Goal: Information Seeking & Learning: Learn about a topic

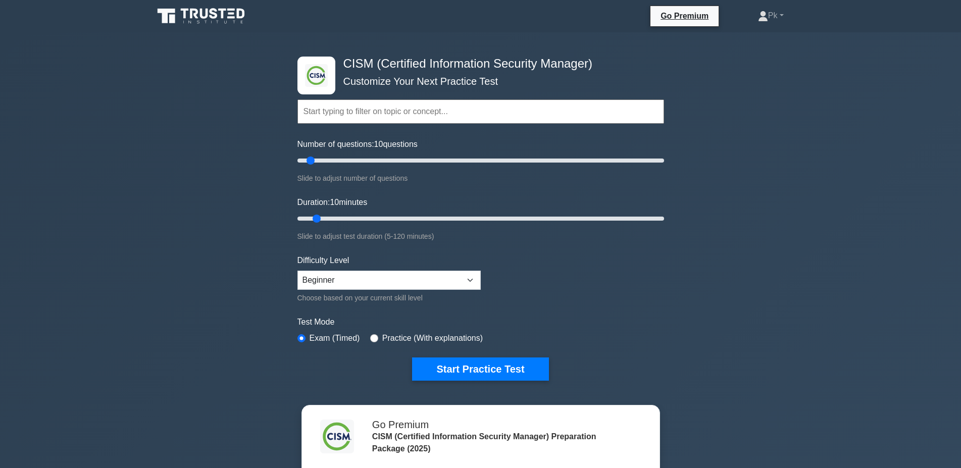
click at [208, 18] on icon at bounding box center [202, 16] width 97 height 19
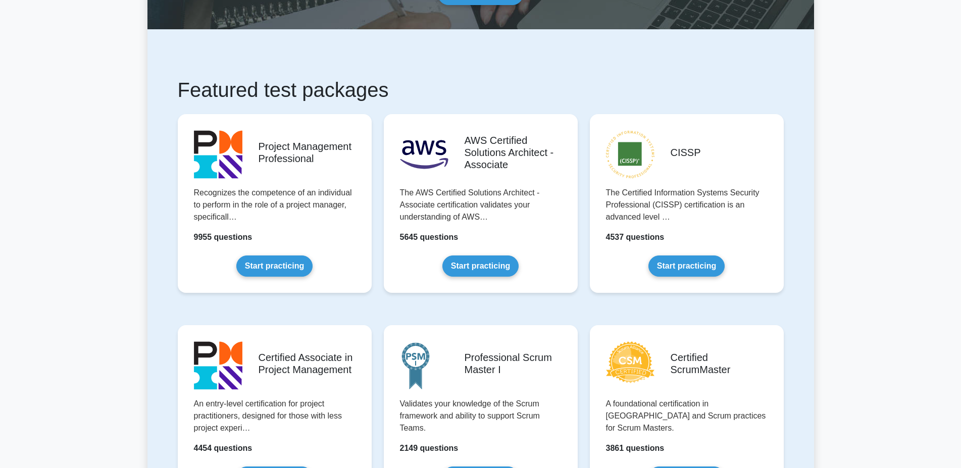
scroll to position [165, 0]
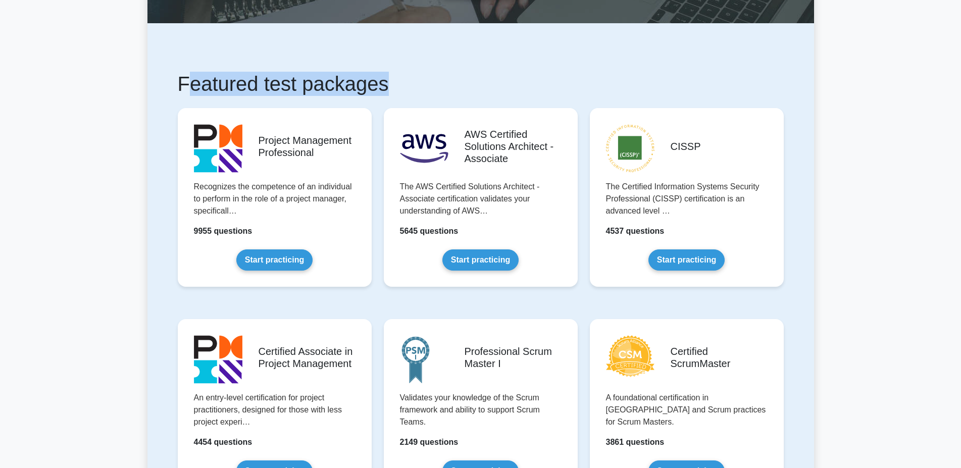
drag, startPoint x: 189, startPoint y: 86, endPoint x: 395, endPoint y: 81, distance: 206.2
click at [395, 81] on h1 "Featured test packages" at bounding box center [481, 84] width 606 height 24
click at [319, 88] on h1 "Featured test packages" at bounding box center [481, 84] width 606 height 24
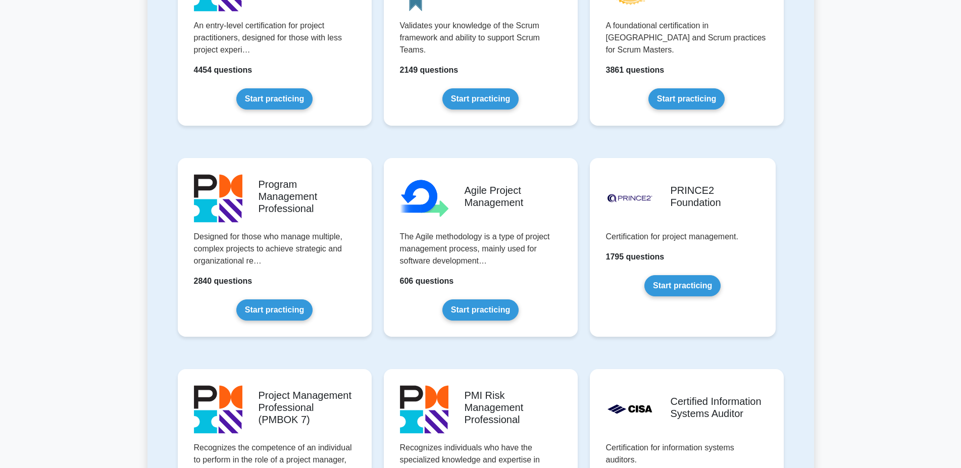
scroll to position [0, 0]
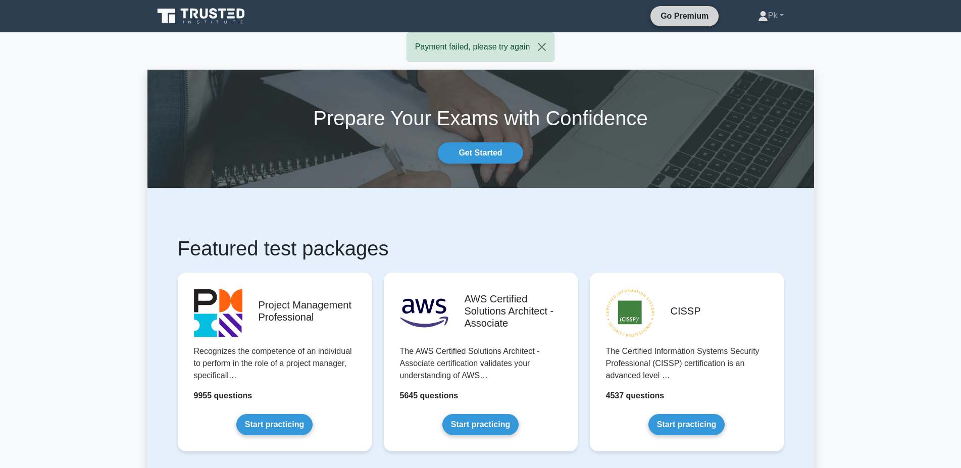
click at [702, 18] on link "Go Premium" at bounding box center [685, 16] width 60 height 13
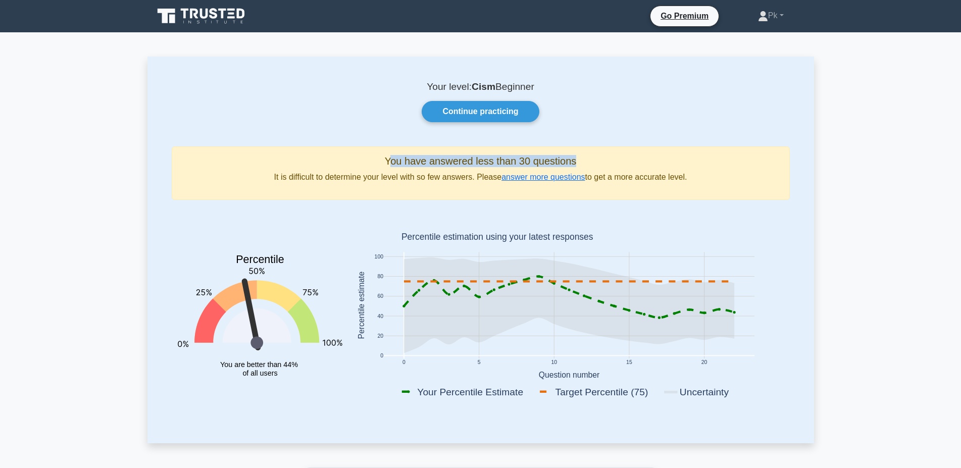
drag, startPoint x: 392, startPoint y: 163, endPoint x: 614, endPoint y: 163, distance: 222.3
click at [614, 163] on h5 "You have answered less than 30 questions" at bounding box center [480, 161] width 601 height 12
click at [582, 128] on div "Your level: Cism Beginner Continue practicing You have answered less than 30 qu…" at bounding box center [481, 250] width 667 height 386
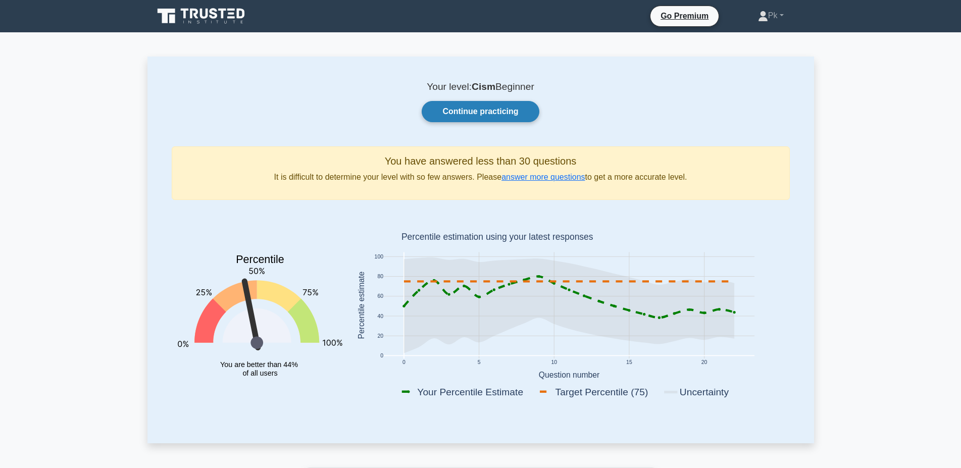
click at [479, 114] on link "Continue practicing" at bounding box center [480, 111] width 117 height 21
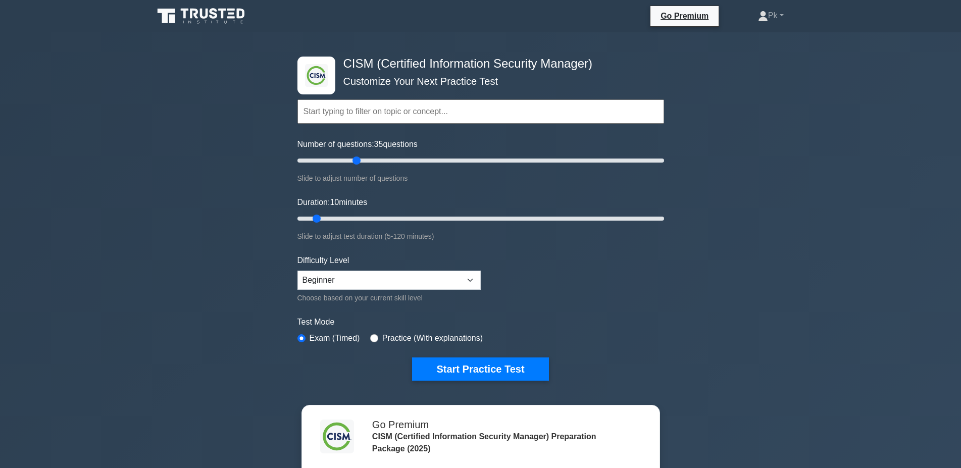
drag, startPoint x: 310, startPoint y: 160, endPoint x: 358, endPoint y: 169, distance: 49.3
click at [358, 167] on input "Number of questions: 35 questions" at bounding box center [481, 161] width 367 height 12
drag, startPoint x: 357, startPoint y: 160, endPoint x: 385, endPoint y: 161, distance: 27.8
type input "50"
click at [385, 161] on input "Number of questions: 50 questions" at bounding box center [481, 161] width 367 height 12
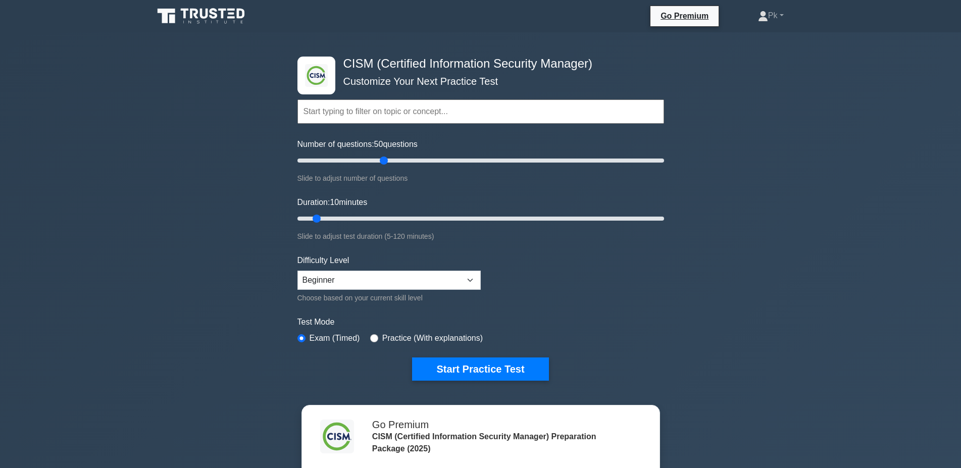
click at [343, 112] on input "text" at bounding box center [481, 112] width 367 height 24
drag, startPoint x: 316, startPoint y: 218, endPoint x: 423, endPoint y: 217, distance: 107.1
type input "45"
click at [423, 217] on input "Duration: 45 minutes" at bounding box center [481, 219] width 367 height 12
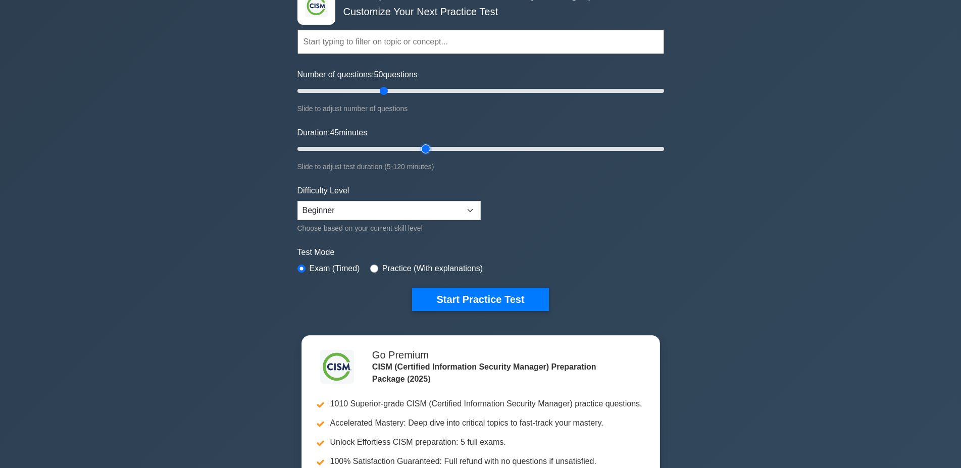
scroll to position [92, 0]
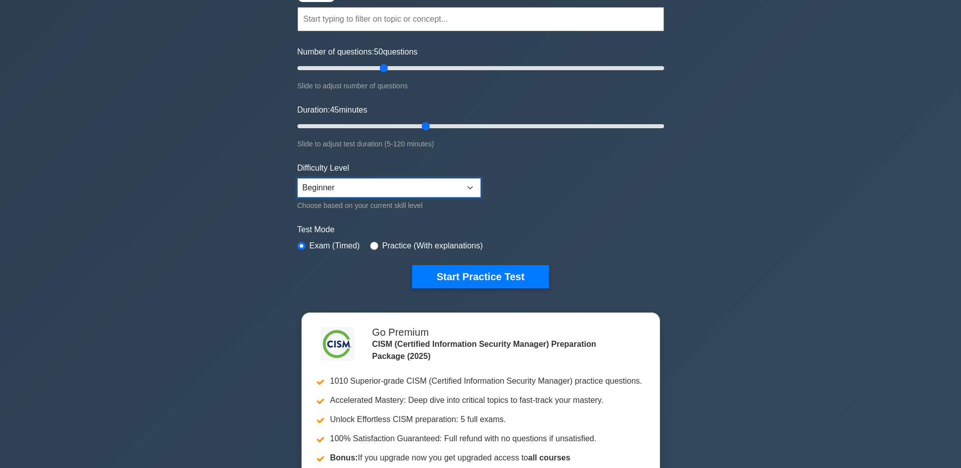
click at [298, 178] on select "Beginner Intermediate Expert" at bounding box center [389, 187] width 183 height 19
select select "expert"
click option "Expert" at bounding box center [0, 0] width 0 height 0
drag, startPoint x: 446, startPoint y: 274, endPoint x: 392, endPoint y: 276, distance: 53.6
click at [447, 275] on button "Start Practice Test" at bounding box center [480, 276] width 136 height 23
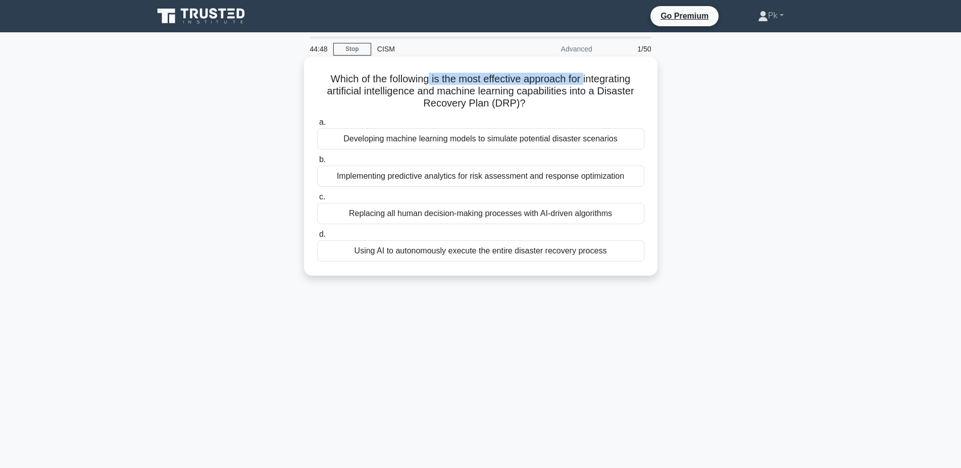
drag, startPoint x: 427, startPoint y: 78, endPoint x: 583, endPoint y: 79, distance: 156.6
click at [583, 79] on h5 "Which of the following is the most effective approach for integrating artificia…" at bounding box center [480, 91] width 329 height 37
drag, startPoint x: 353, startPoint y: 80, endPoint x: 605, endPoint y: 83, distance: 252.1
click at [605, 83] on h5 "Which of the following is the most effective approach for integrating artificia…" at bounding box center [480, 91] width 329 height 37
click at [441, 91] on h5 "Which of the following is the most effective approach for integrating artificia…" at bounding box center [480, 91] width 329 height 37
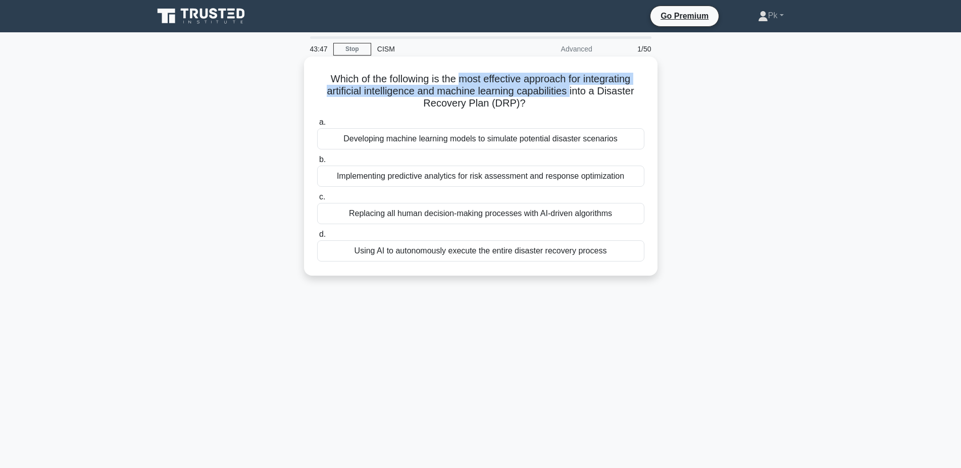
drag, startPoint x: 461, startPoint y: 83, endPoint x: 570, endPoint y: 87, distance: 109.2
click at [570, 87] on h5 "Which of the following is the most effective approach for integrating artificia…" at bounding box center [480, 91] width 329 height 37
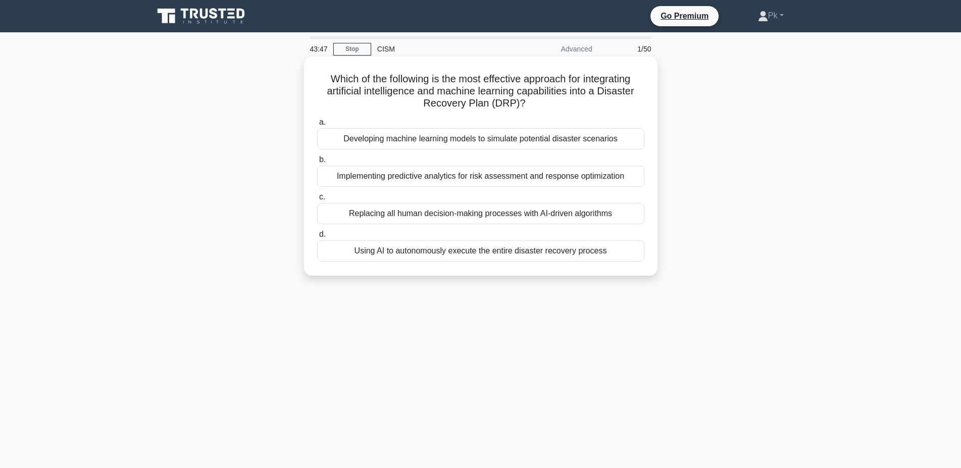
drag, startPoint x: 495, startPoint y: 100, endPoint x: 485, endPoint y: 102, distance: 9.7
click at [495, 100] on h5 "Which of the following is the most effective approach for integrating artificia…" at bounding box center [480, 91] width 329 height 37
click at [493, 141] on div "Developing machine learning models to simulate potential disaster scenarios" at bounding box center [480, 138] width 327 height 21
click at [317, 126] on input "a. Developing machine learning models to simulate potential disaster scenarios" at bounding box center [317, 122] width 0 height 7
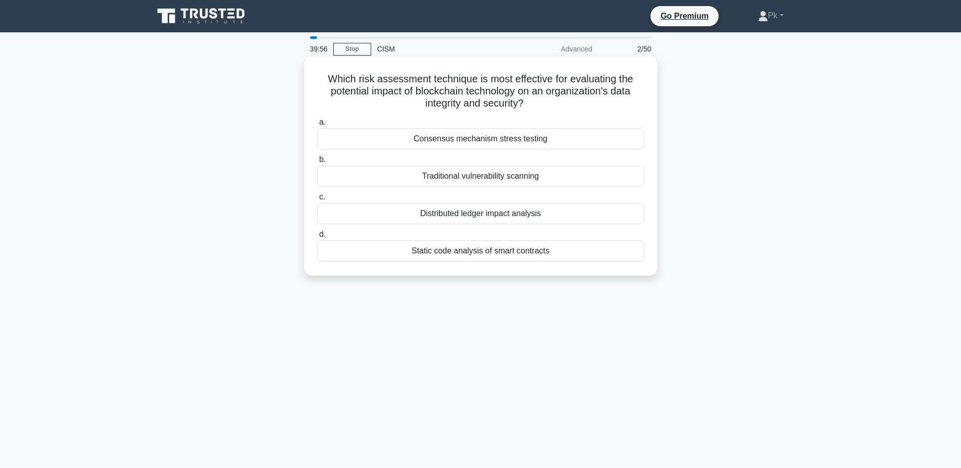
click at [412, 214] on div "Distributed ledger impact analysis" at bounding box center [480, 213] width 327 height 21
click at [317, 201] on input "c. Distributed ledger impact analysis" at bounding box center [317, 197] width 0 height 7
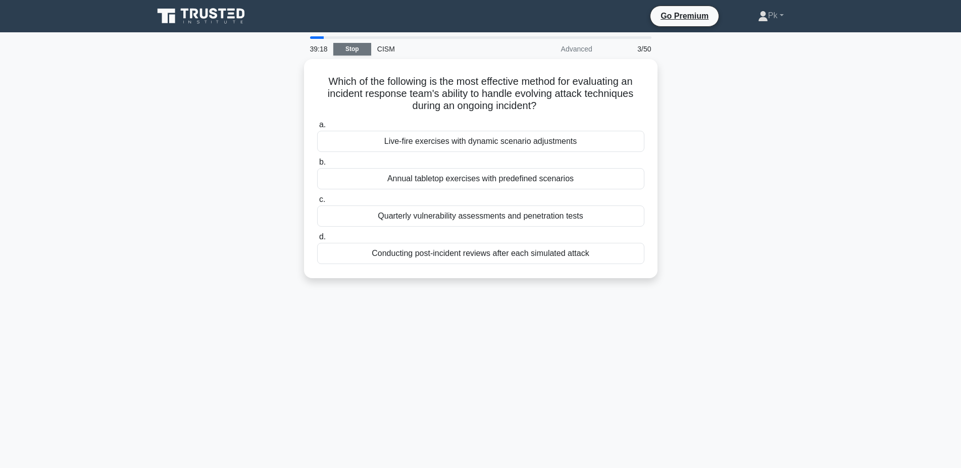
click at [357, 47] on link "Stop" at bounding box center [352, 49] width 38 height 13
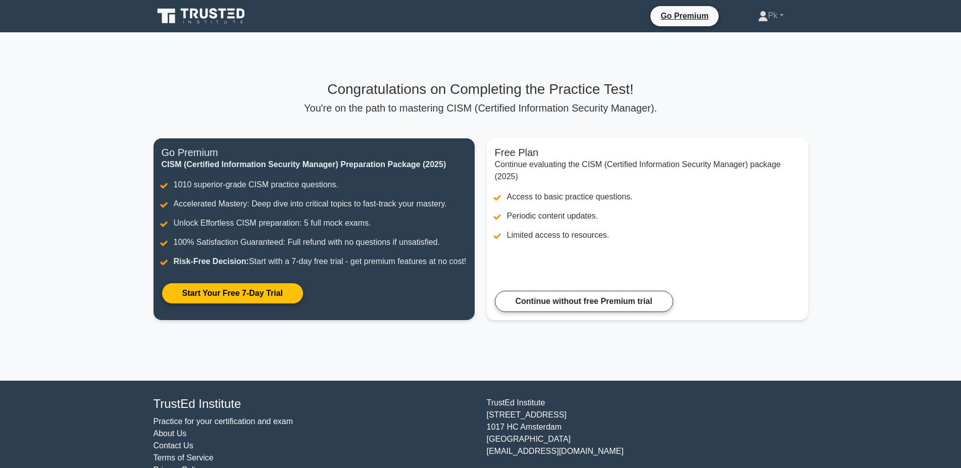
scroll to position [24, 0]
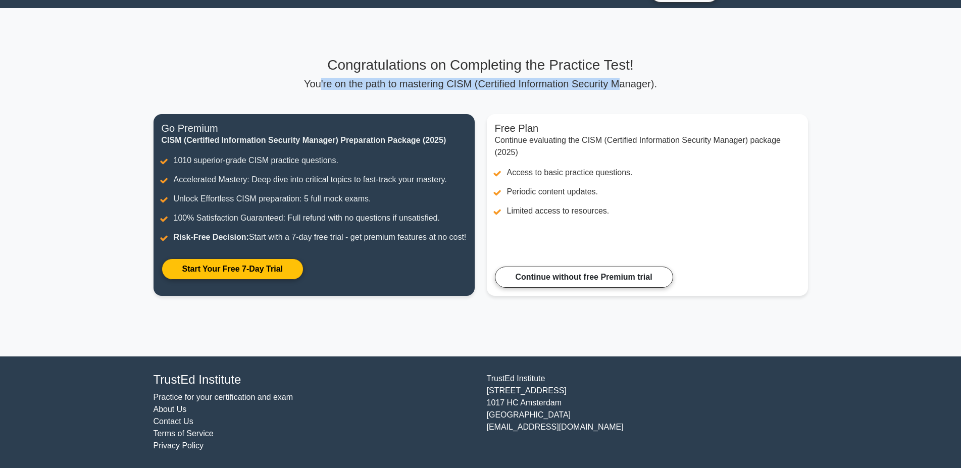
drag, startPoint x: 329, startPoint y: 82, endPoint x: 618, endPoint y: 83, distance: 289.5
click at [618, 83] on p "You're on the path to mastering CISM (Certified Information Security Manager)." at bounding box center [481, 84] width 655 height 12
click at [590, 80] on p "You're on the path to mastering CISM (Certified Information Security Manager)." at bounding box center [481, 84] width 655 height 12
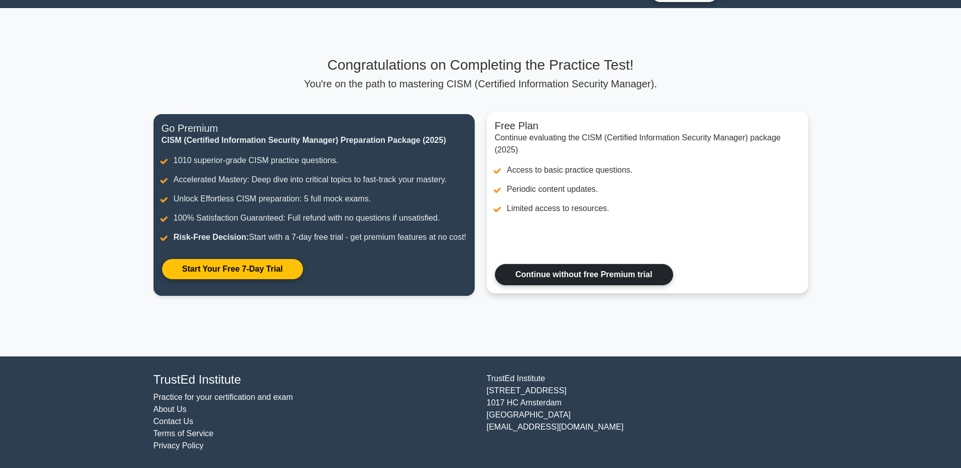
click at [531, 278] on link "Continue without free Premium trial" at bounding box center [584, 274] width 178 height 21
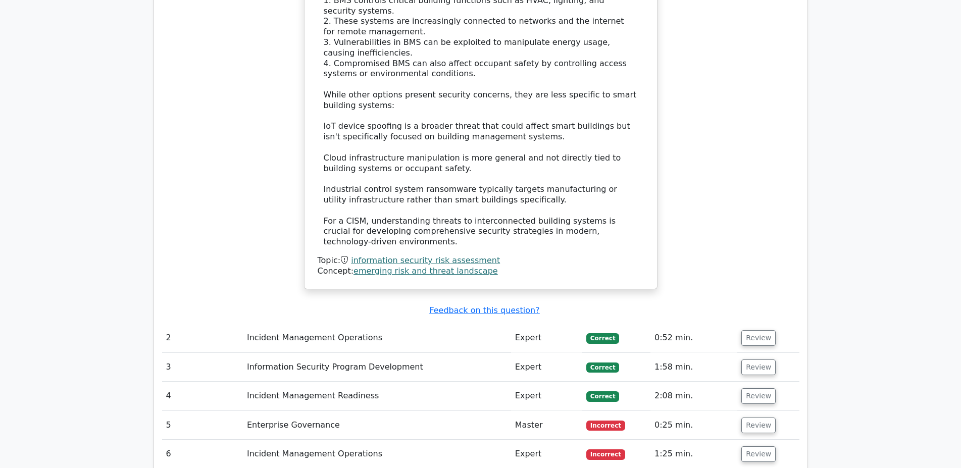
scroll to position [935, 0]
